Goal: Transaction & Acquisition: Download file/media

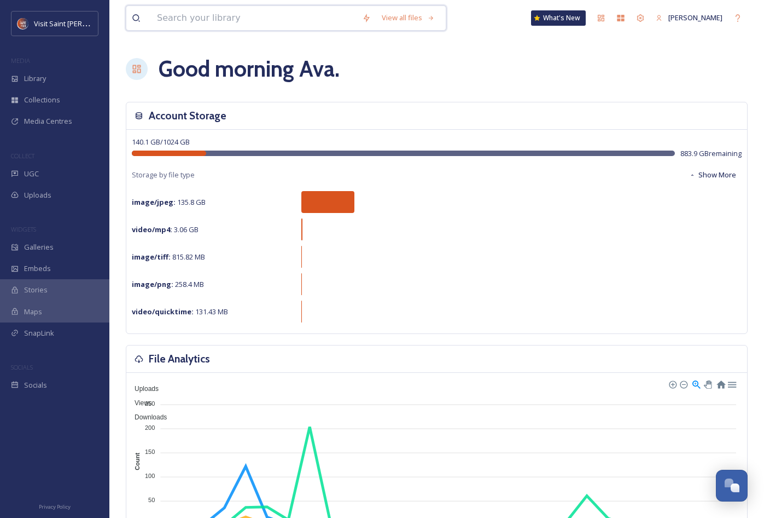
click at [252, 15] on input at bounding box center [254, 18] width 205 height 24
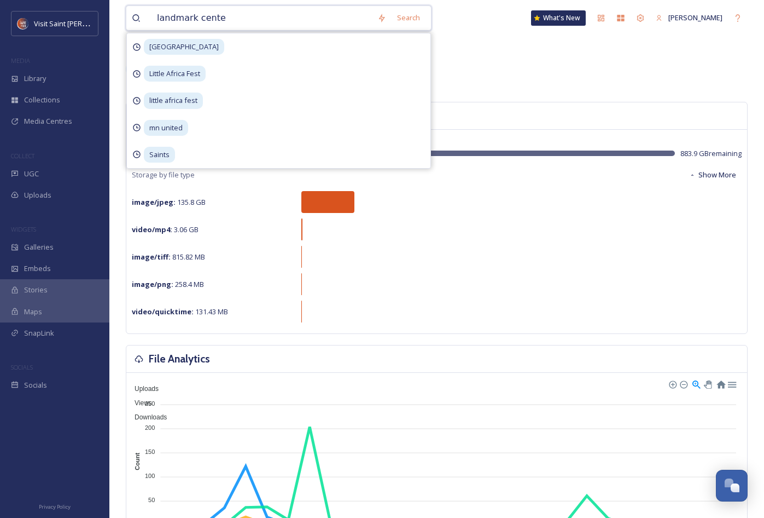
type input "landmark center"
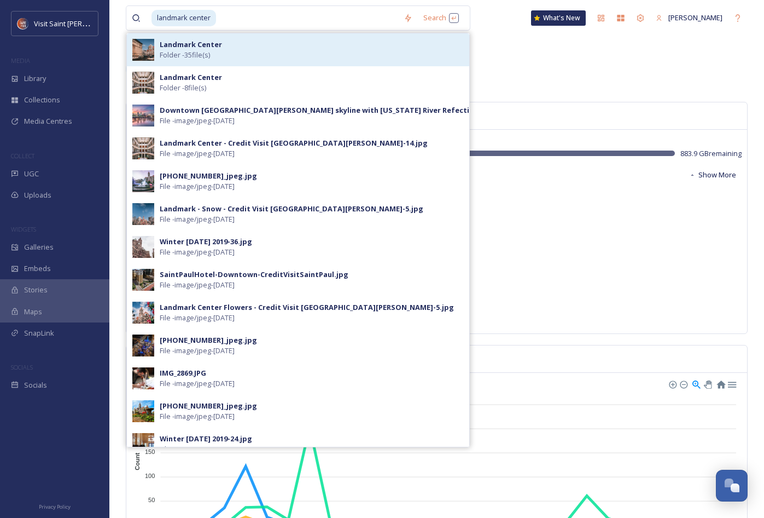
click at [259, 36] on div "Landmark Center Folder - 35 file(s)" at bounding box center [298, 49] width 343 height 33
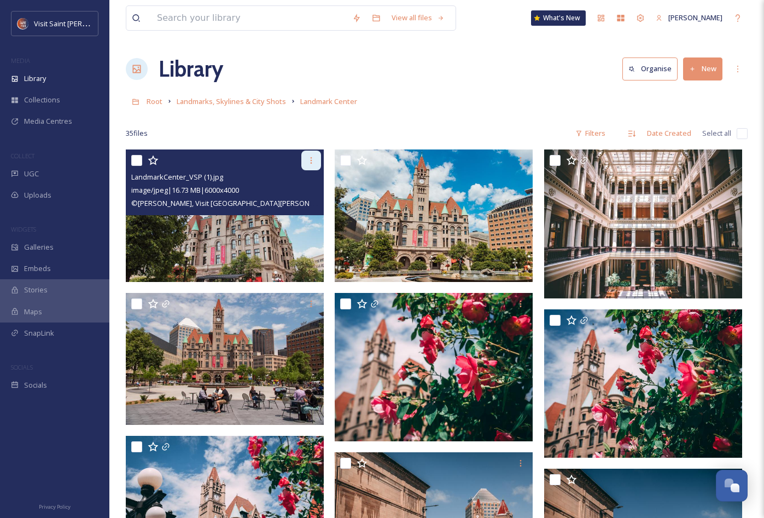
click at [312, 164] on icon at bounding box center [312, 160] width 2 height 7
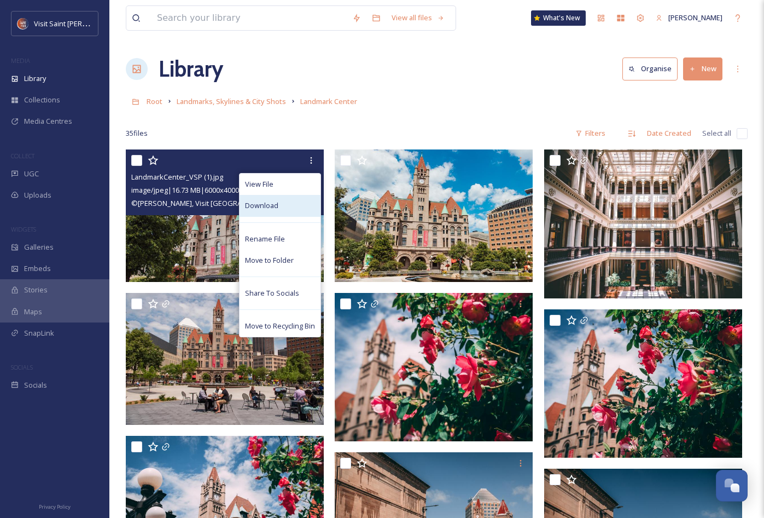
click at [280, 202] on div "Download" at bounding box center [280, 205] width 81 height 21
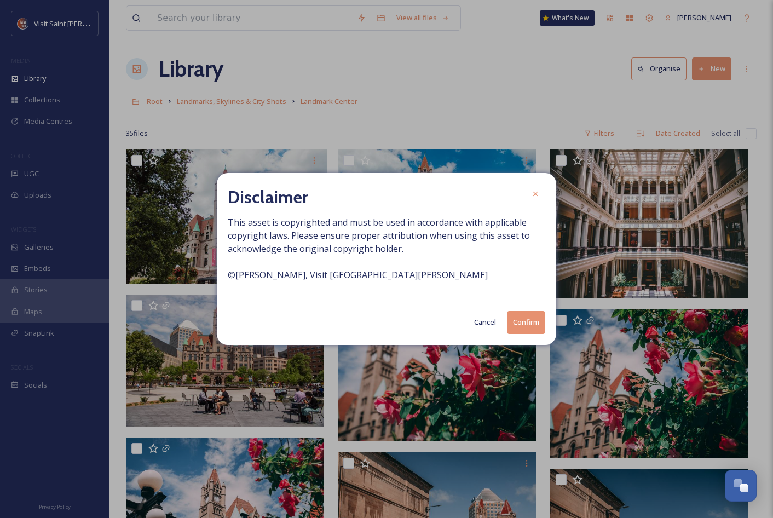
click at [529, 324] on button "Confirm" at bounding box center [526, 322] width 38 height 22
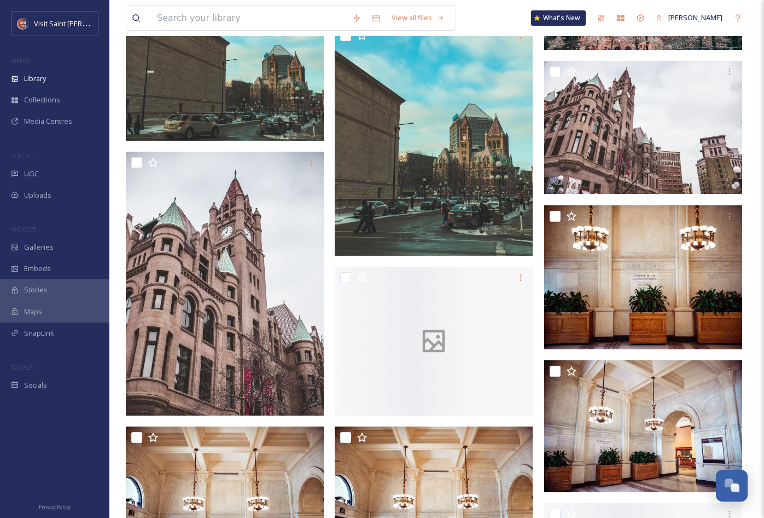
scroll to position [1094, 0]
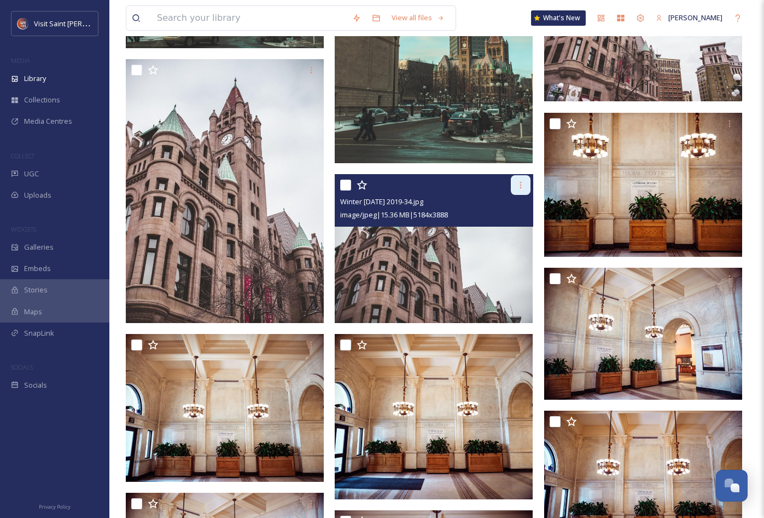
click at [525, 185] on icon at bounding box center [521, 185] width 9 height 9
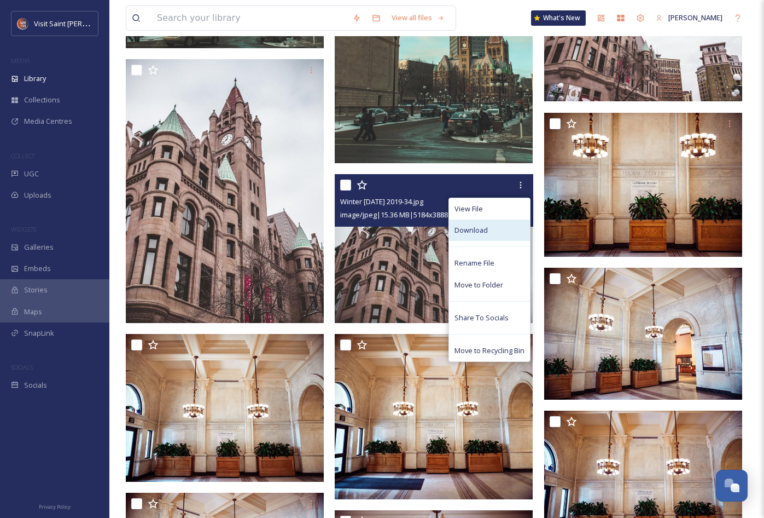
click at [487, 228] on div "Download" at bounding box center [489, 229] width 81 height 21
